Goal: Transaction & Acquisition: Download file/media

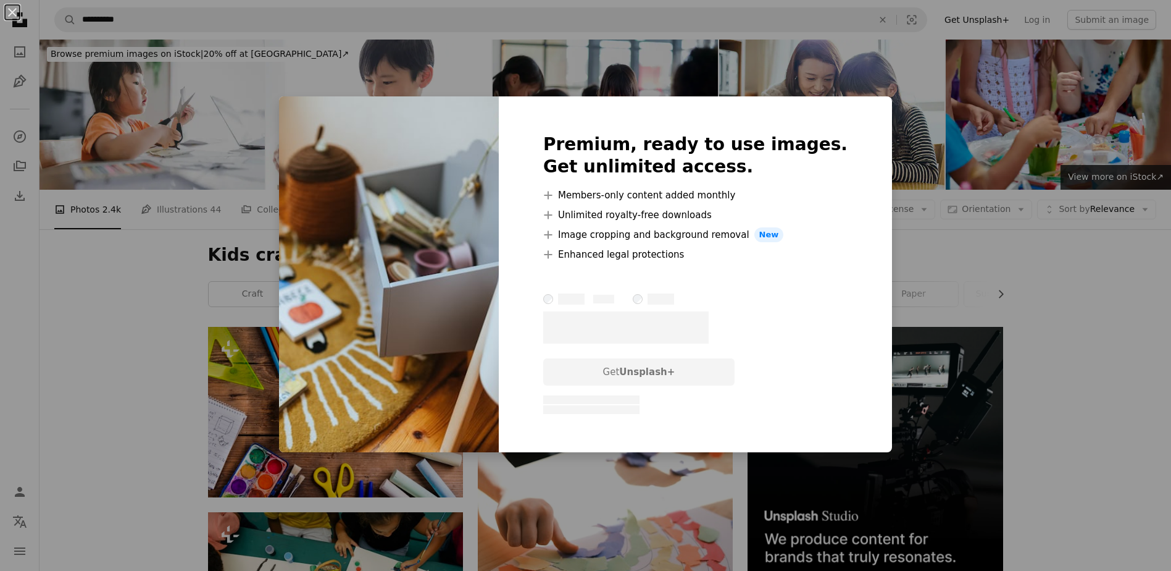
scroll to position [2066, 0]
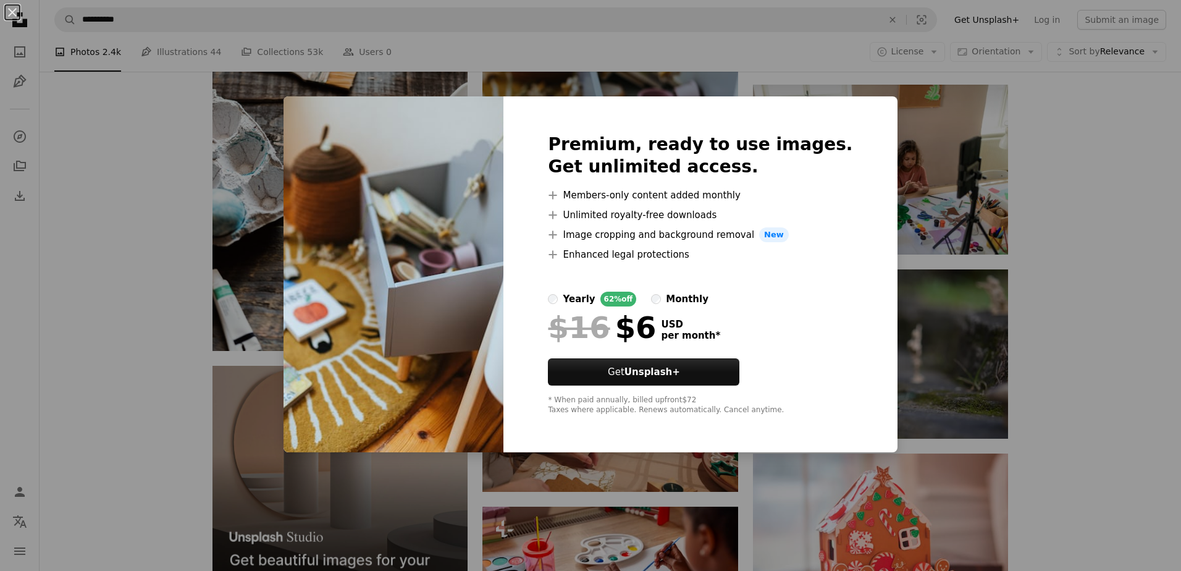
click at [1001, 344] on div "An X shape Premium, ready to use images. Get unlimited access. A plus sign Memb…" at bounding box center [590, 285] width 1181 height 571
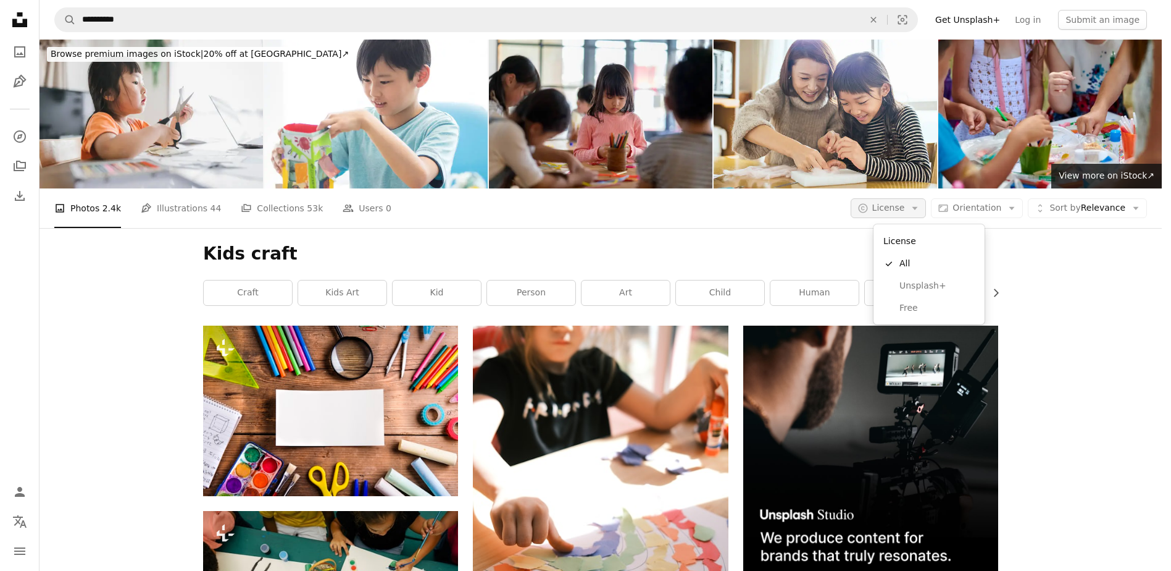
scroll to position [8, 0]
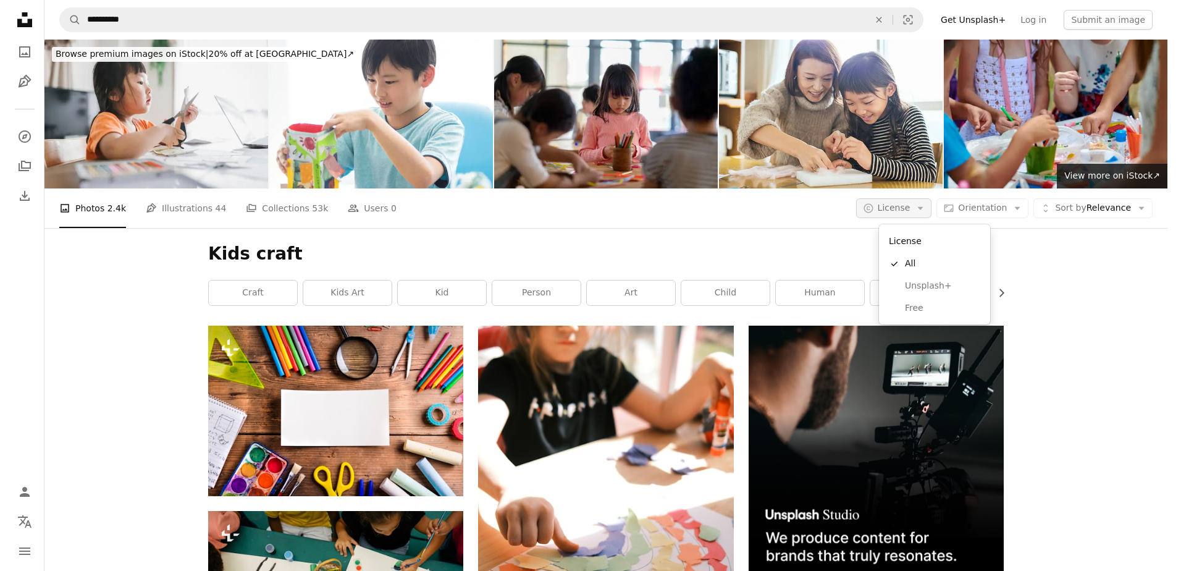
click at [905, 206] on span "License" at bounding box center [888, 208] width 33 height 10
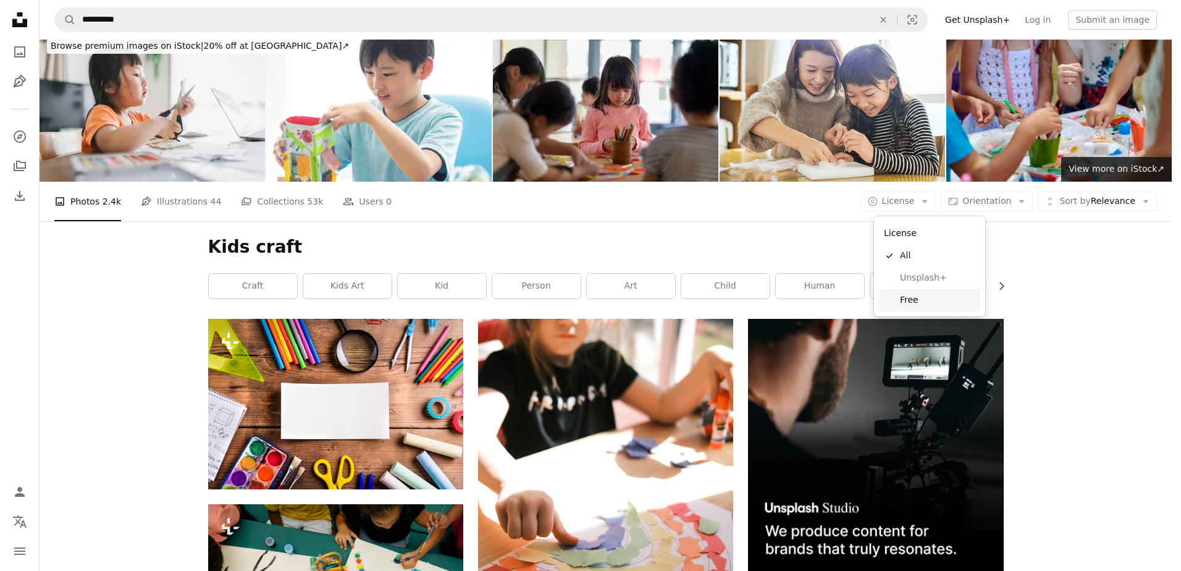
click at [918, 301] on span "Free" at bounding box center [937, 300] width 75 height 12
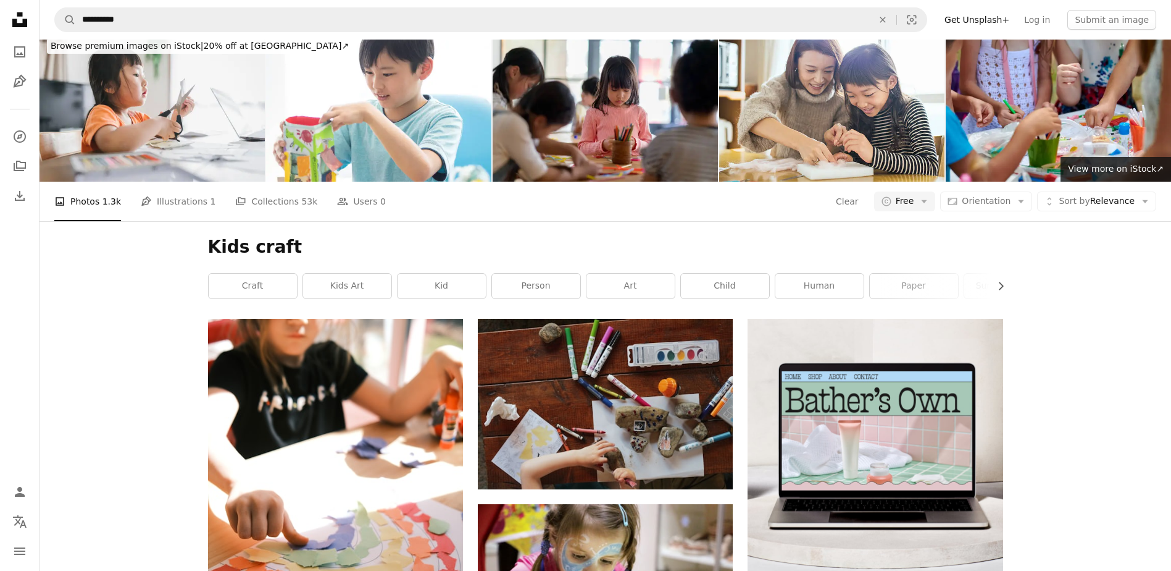
scroll to position [4034, 0]
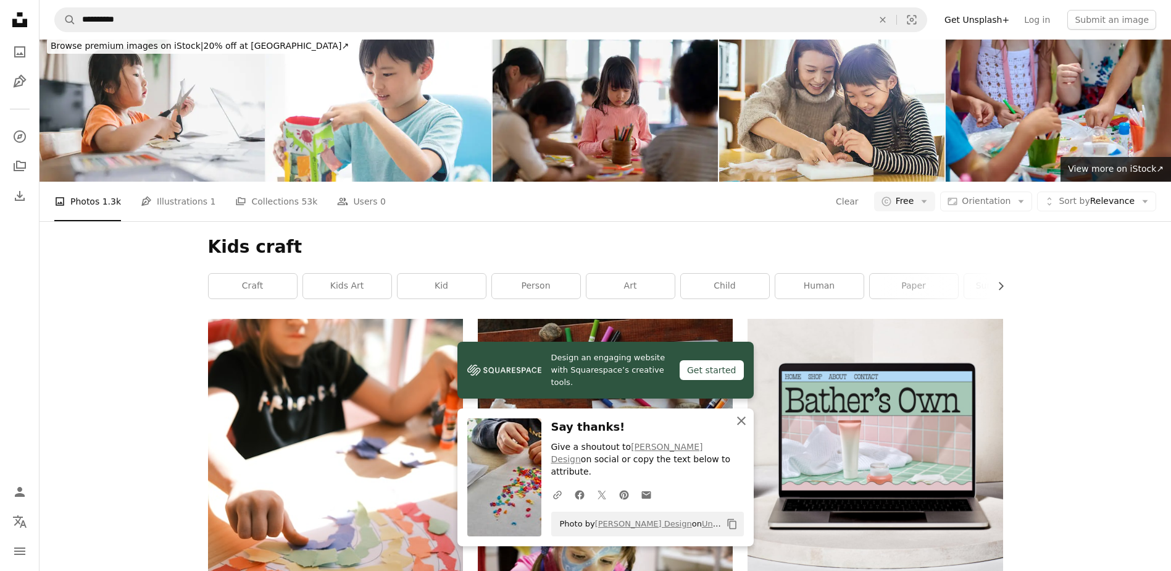
click at [736, 427] on icon "An X shape" at bounding box center [741, 420] width 15 height 15
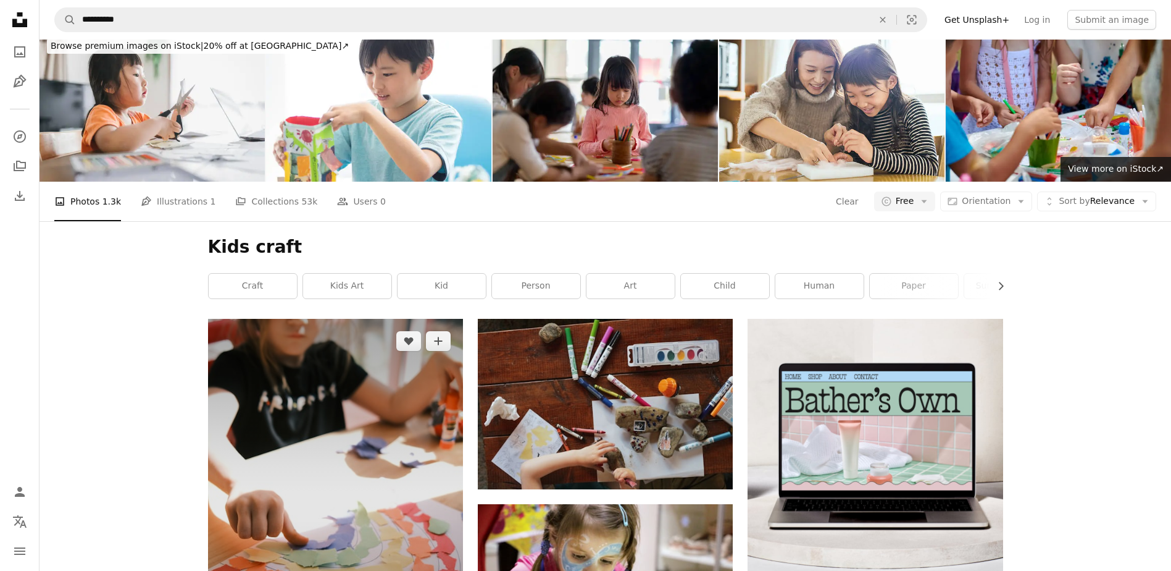
scroll to position [165, 0]
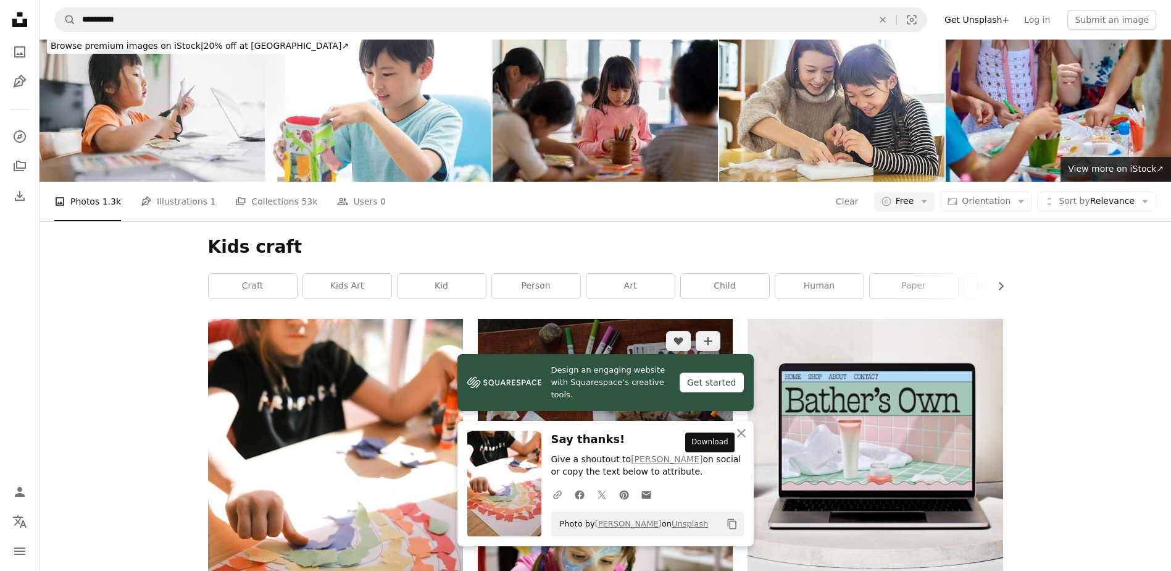
click at [708, 459] on icon "Arrow pointing down" at bounding box center [708, 466] width 10 height 15
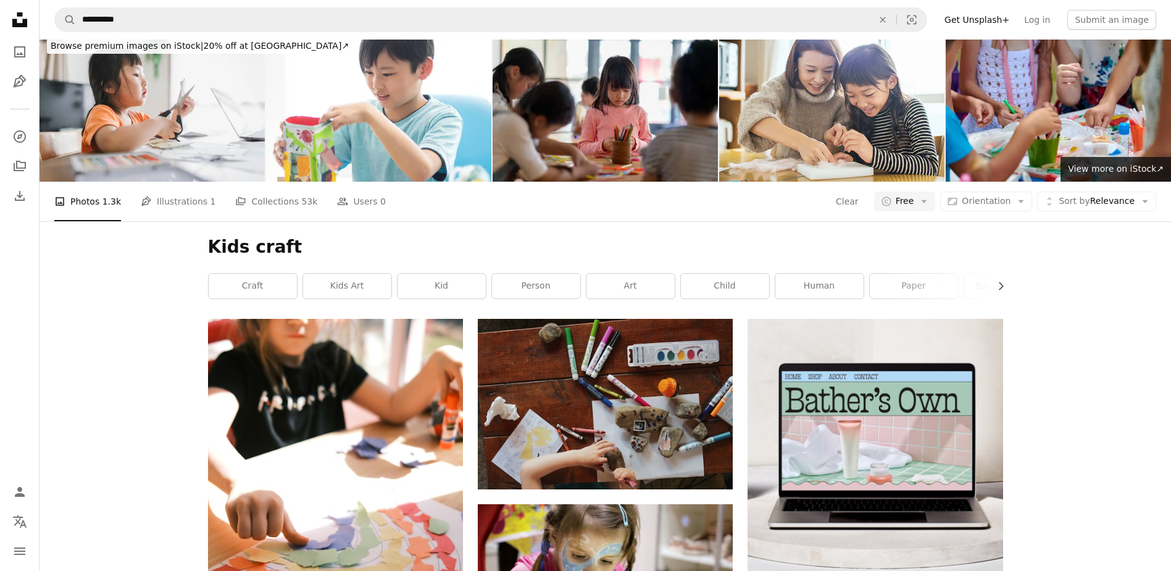
scroll to position [7327, 0]
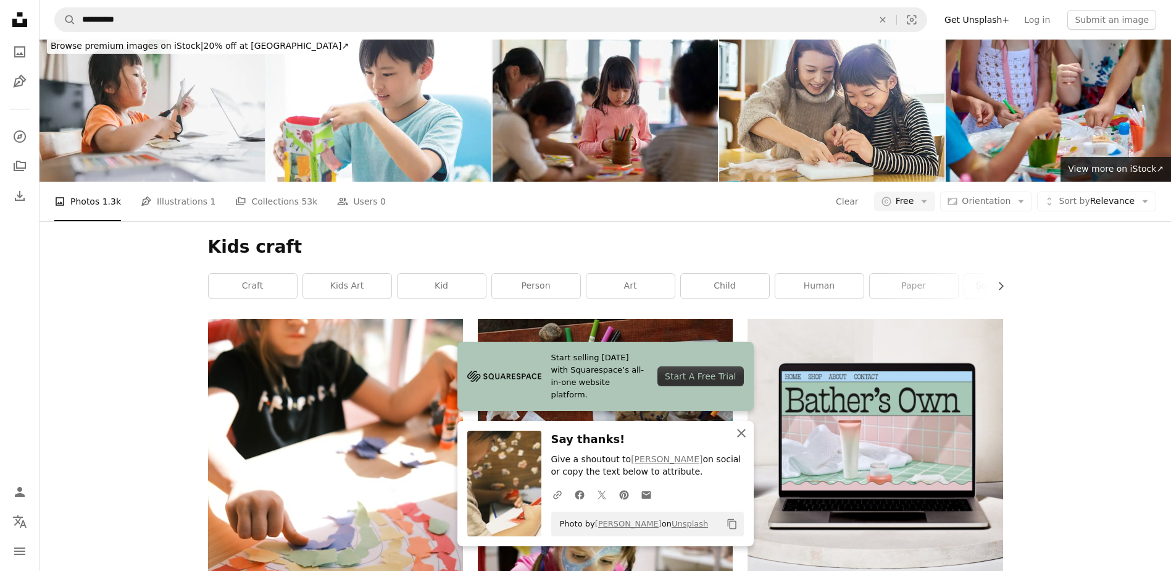
click at [740, 431] on icon "button" at bounding box center [741, 432] width 9 height 9
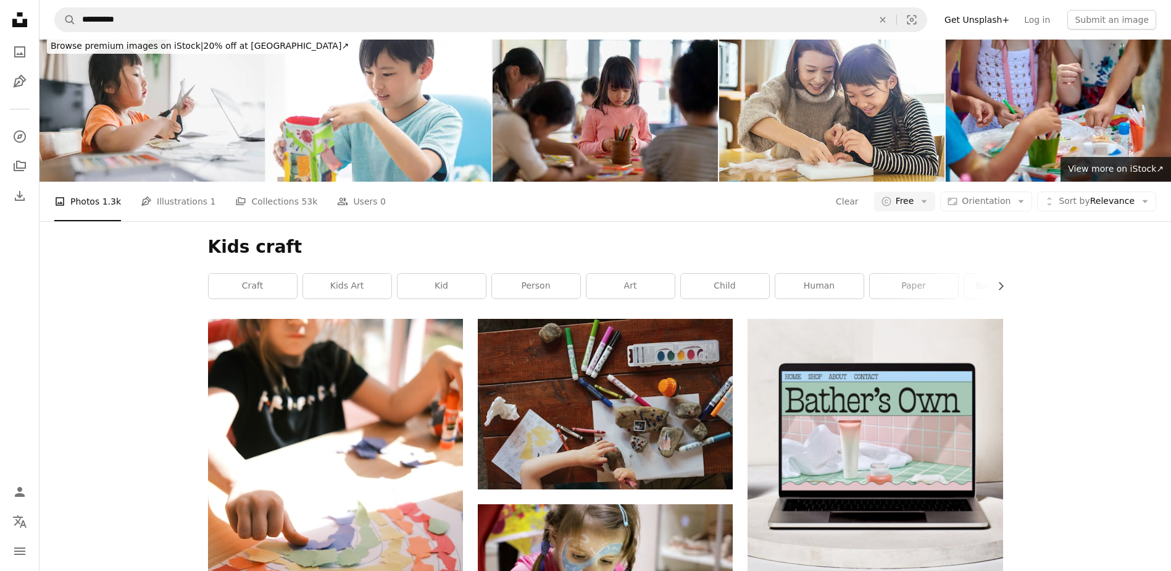
scroll to position [7738, 0]
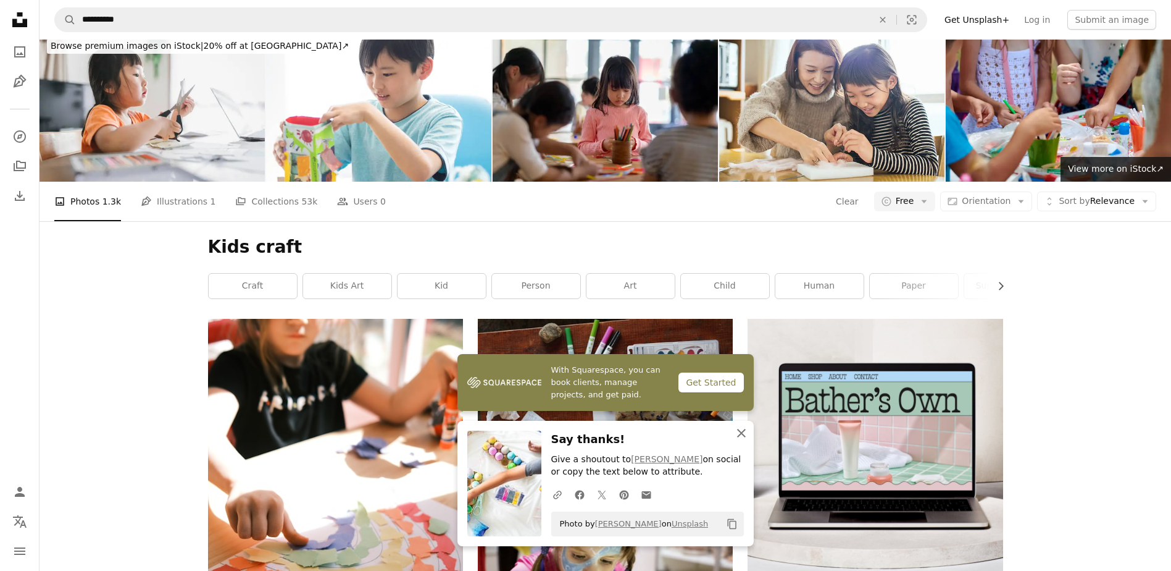
click at [744, 430] on icon "button" at bounding box center [741, 432] width 9 height 9
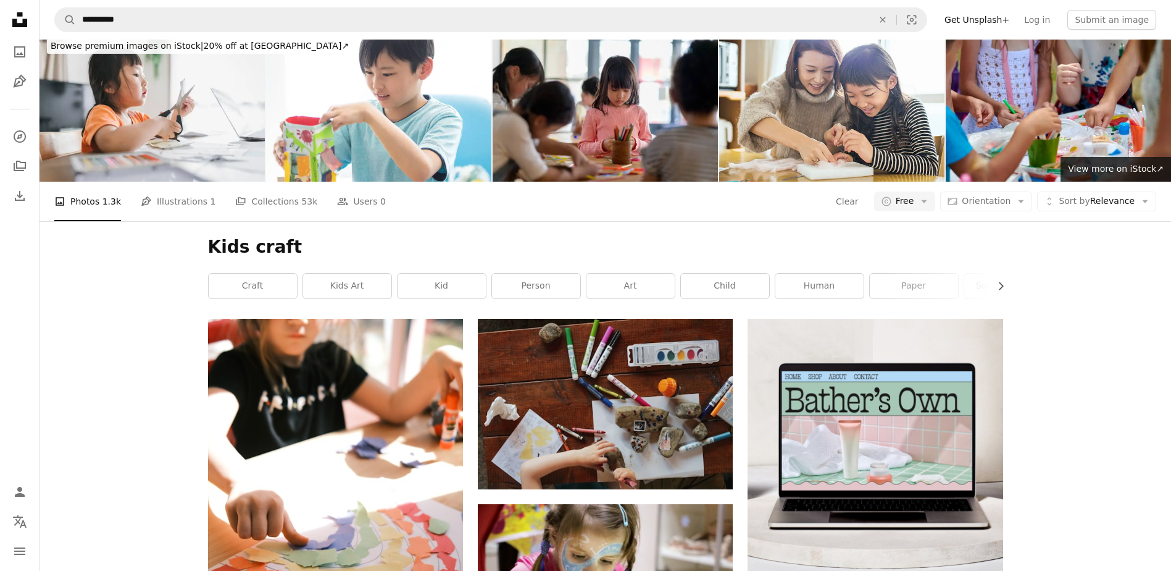
scroll to position [13007, 0]
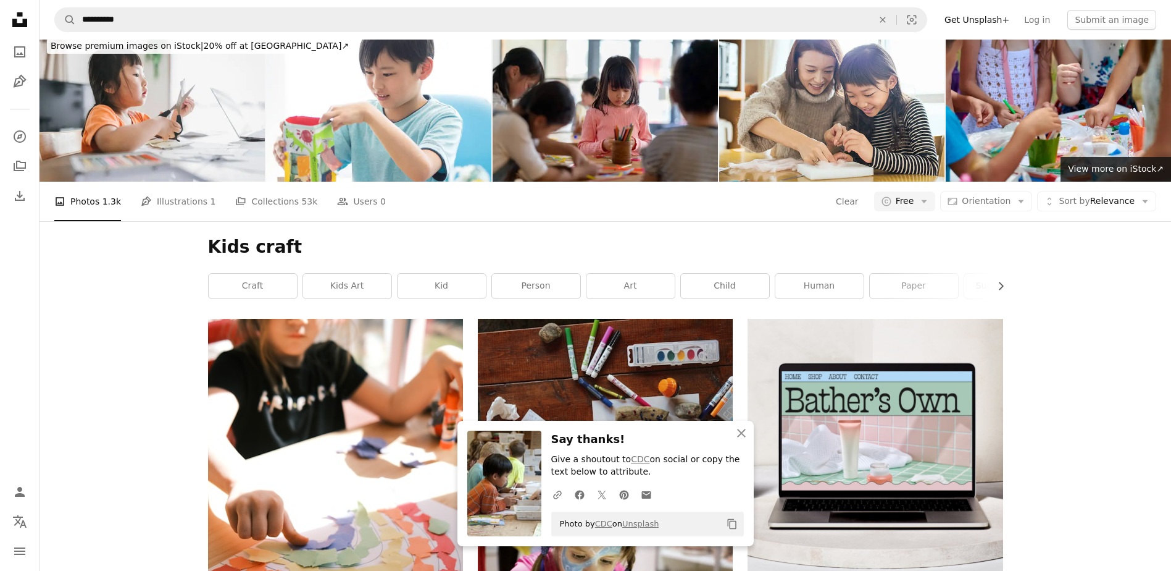
scroll to position [13337, 0]
click at [750, 422] on button "An X shape Close" at bounding box center [741, 432] width 25 height 25
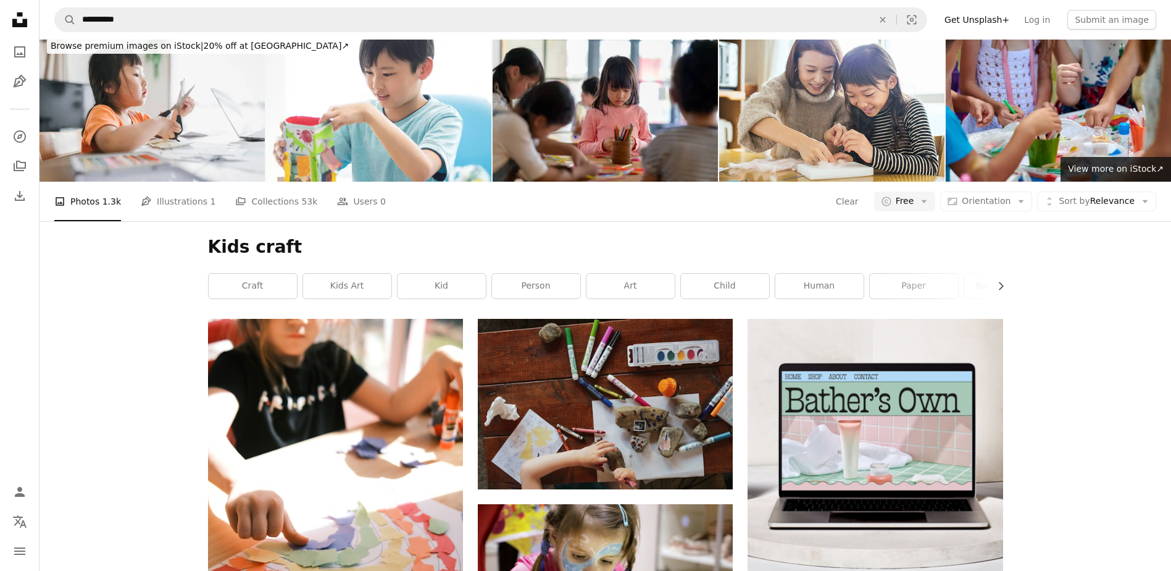
scroll to position [14242, 0]
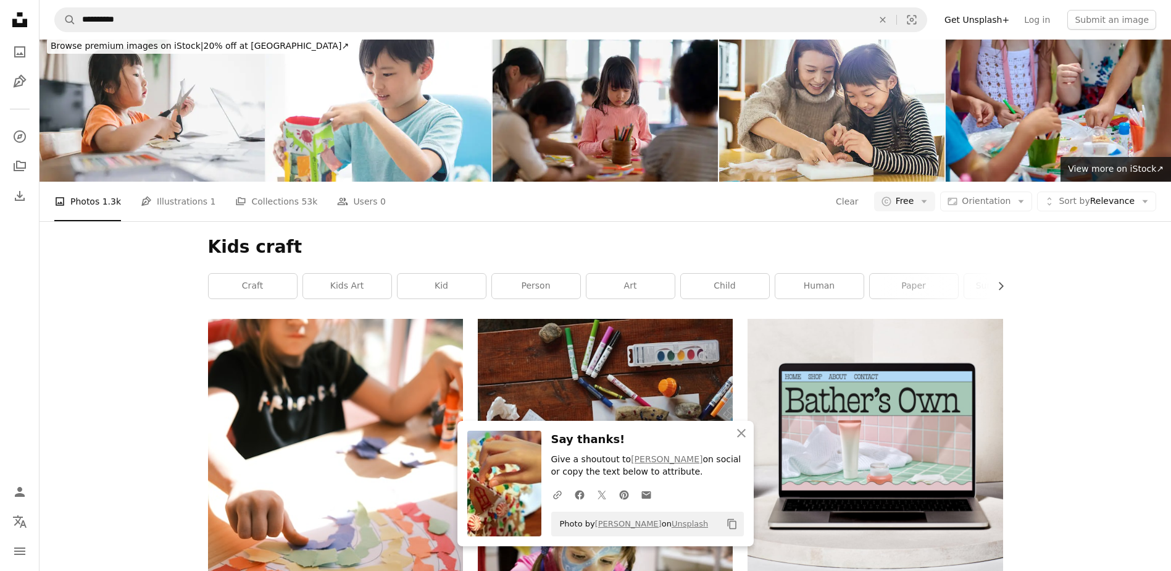
scroll to position [14489, 0]
click at [743, 435] on icon "An X shape" at bounding box center [741, 432] width 15 height 15
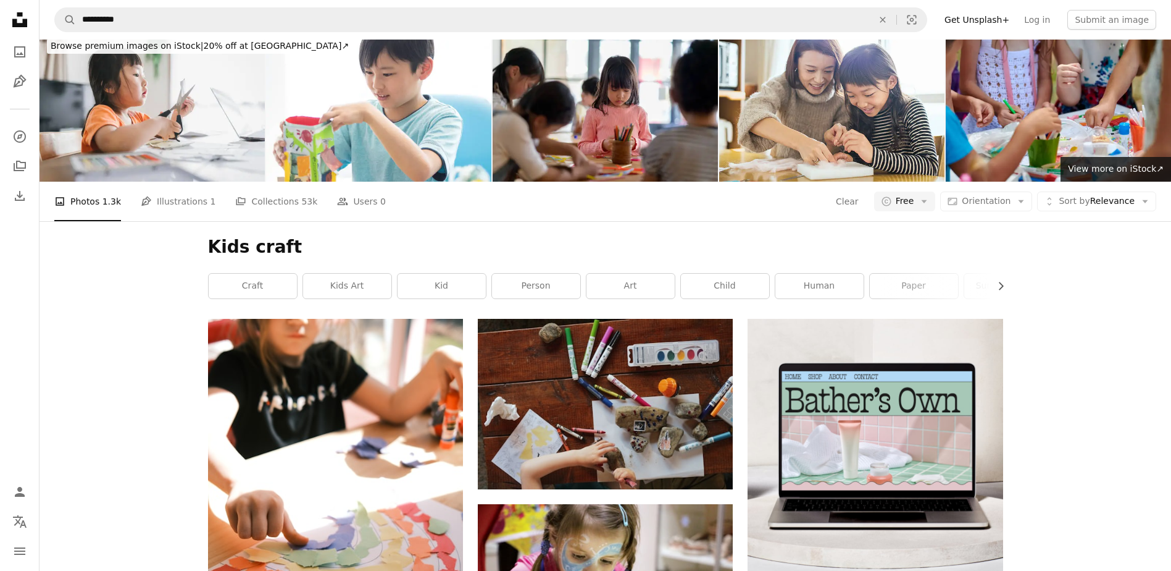
scroll to position [30707, 0]
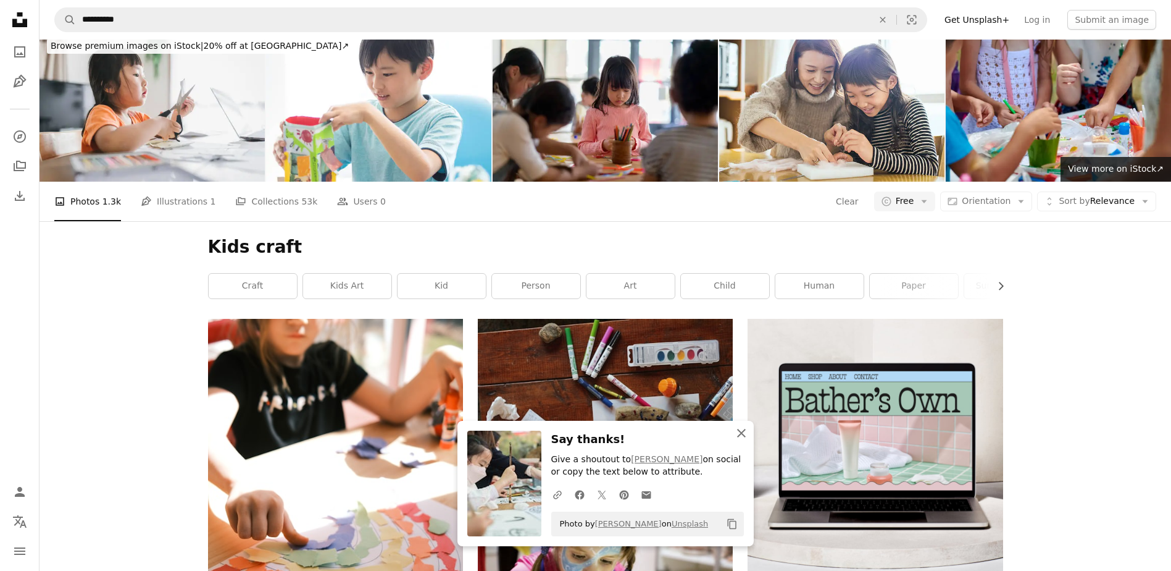
click at [733, 435] on button "An X shape Close" at bounding box center [741, 432] width 25 height 25
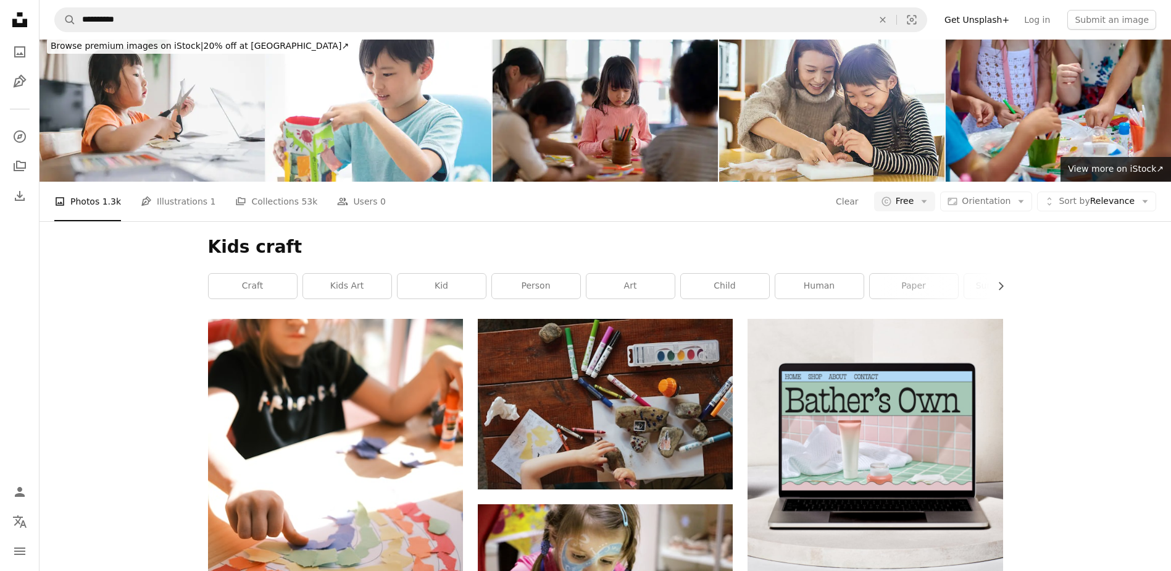
scroll to position [31036, 0]
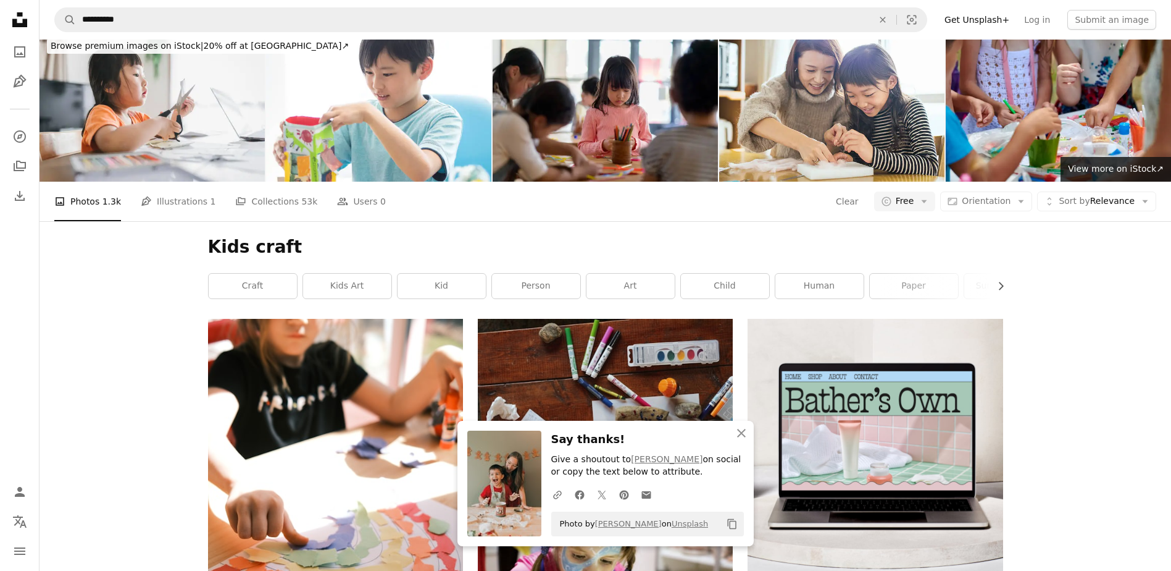
scroll to position [46019, 0]
click at [741, 430] on icon "An X shape" at bounding box center [741, 432] width 15 height 15
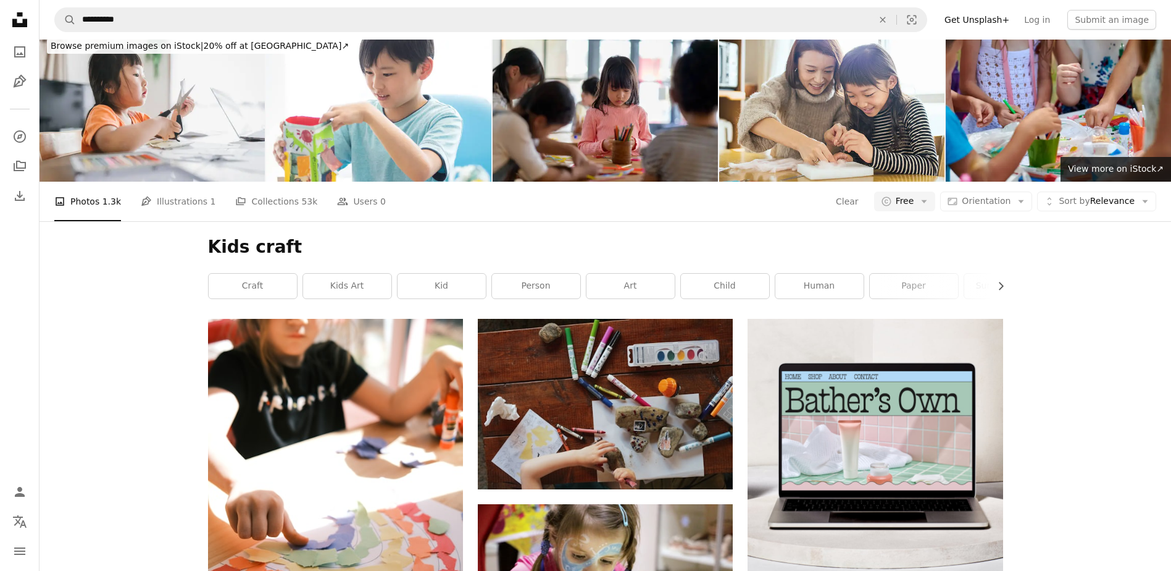
scroll to position [47090, 0]
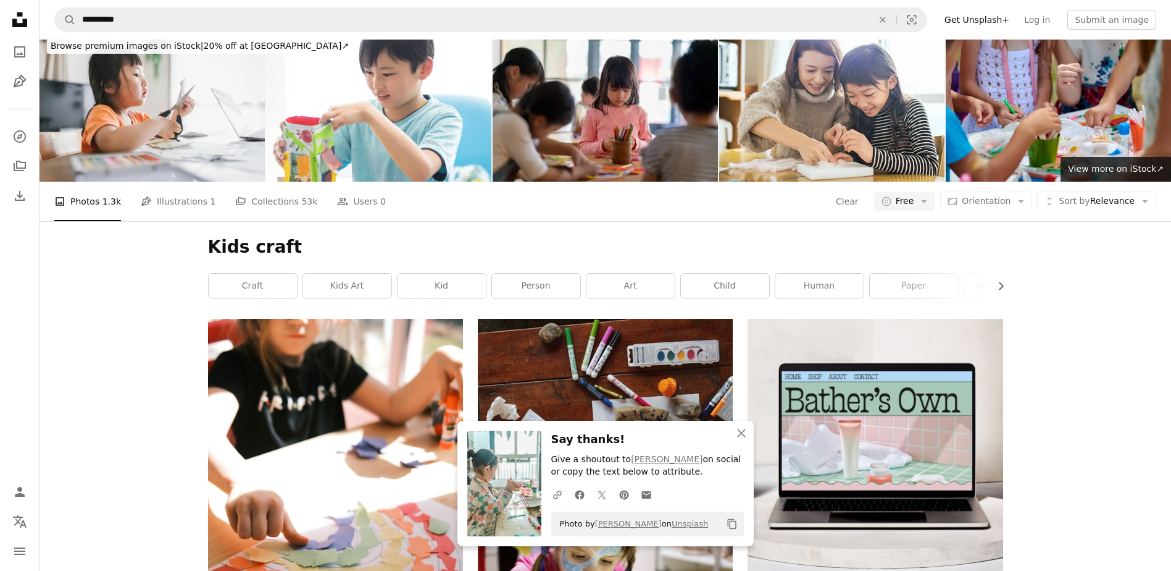
scroll to position [47666, 0]
click at [743, 434] on icon "button" at bounding box center [741, 432] width 9 height 9
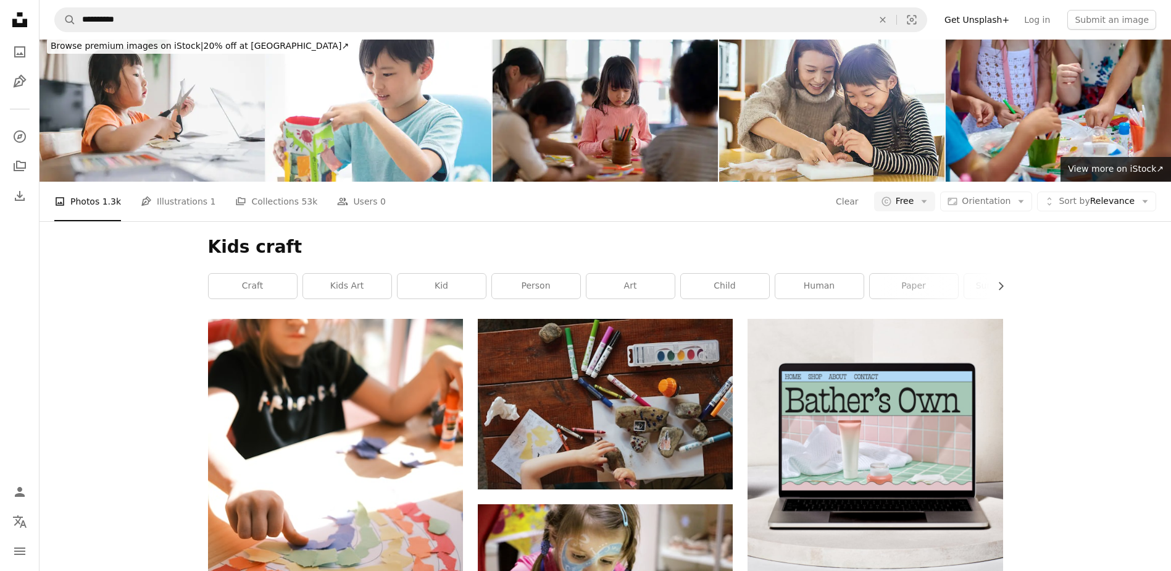
scroll to position [52111, 0]
